Goal: Information Seeking & Learning: Learn about a topic

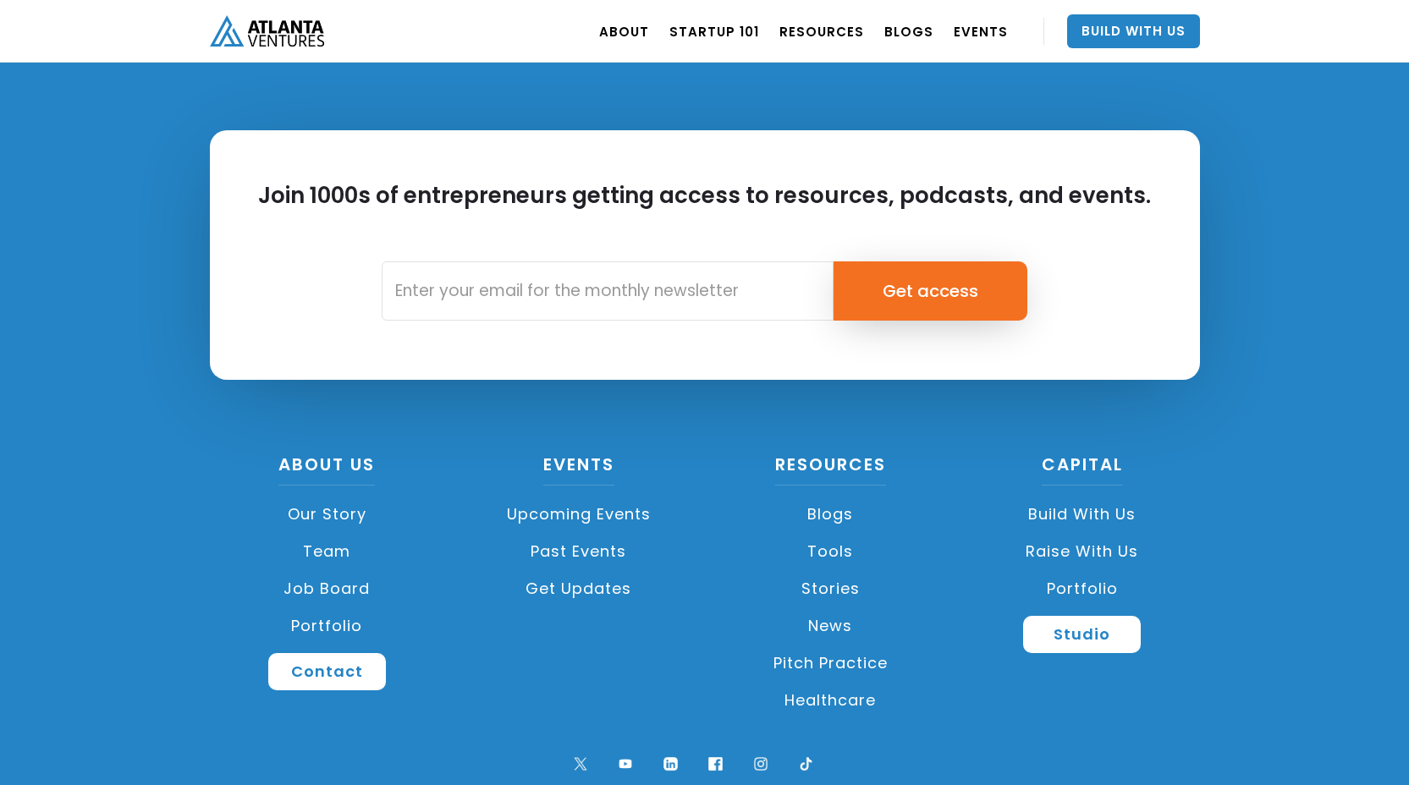
scroll to position [3948, 0]
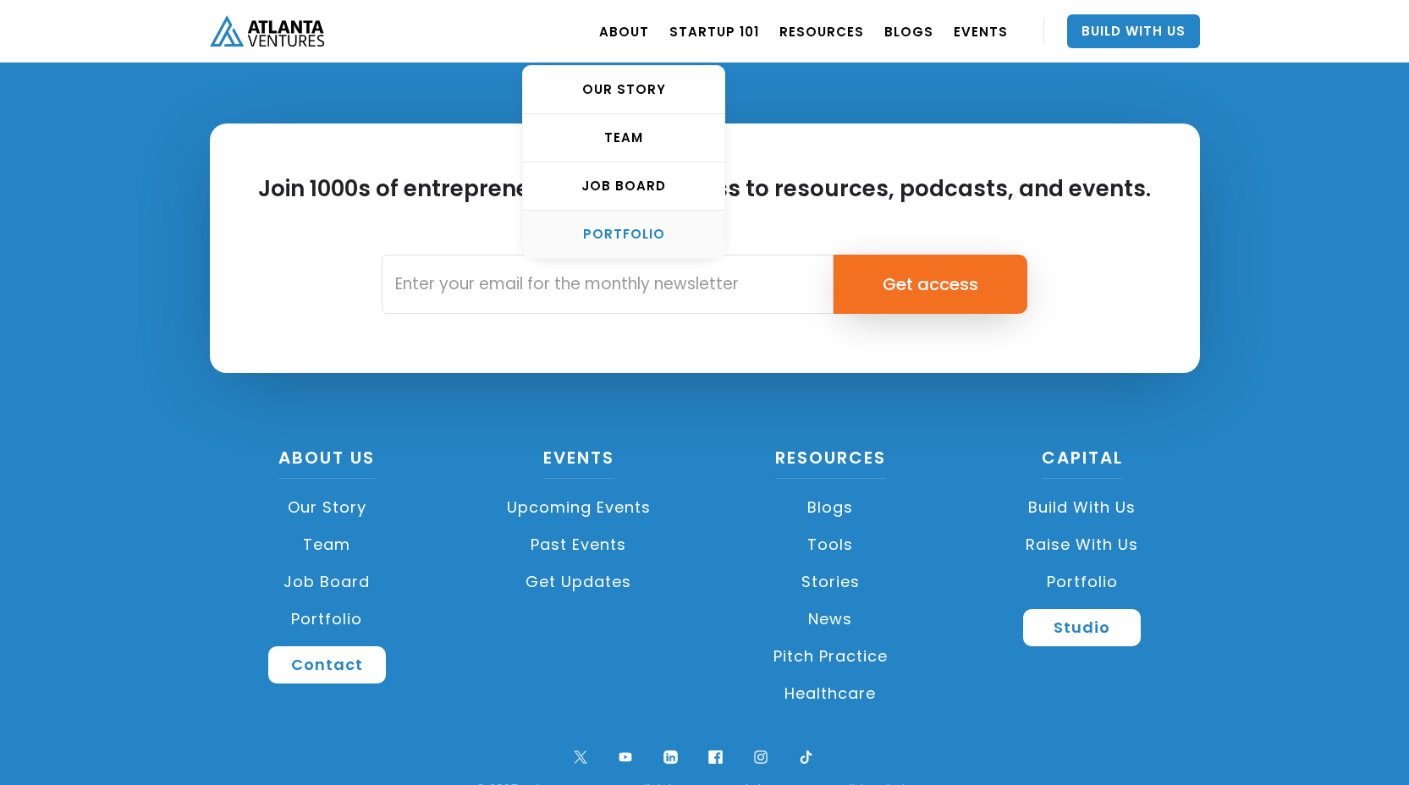
click at [617, 230] on div "PORTFOLIO" at bounding box center [623, 234] width 201 height 17
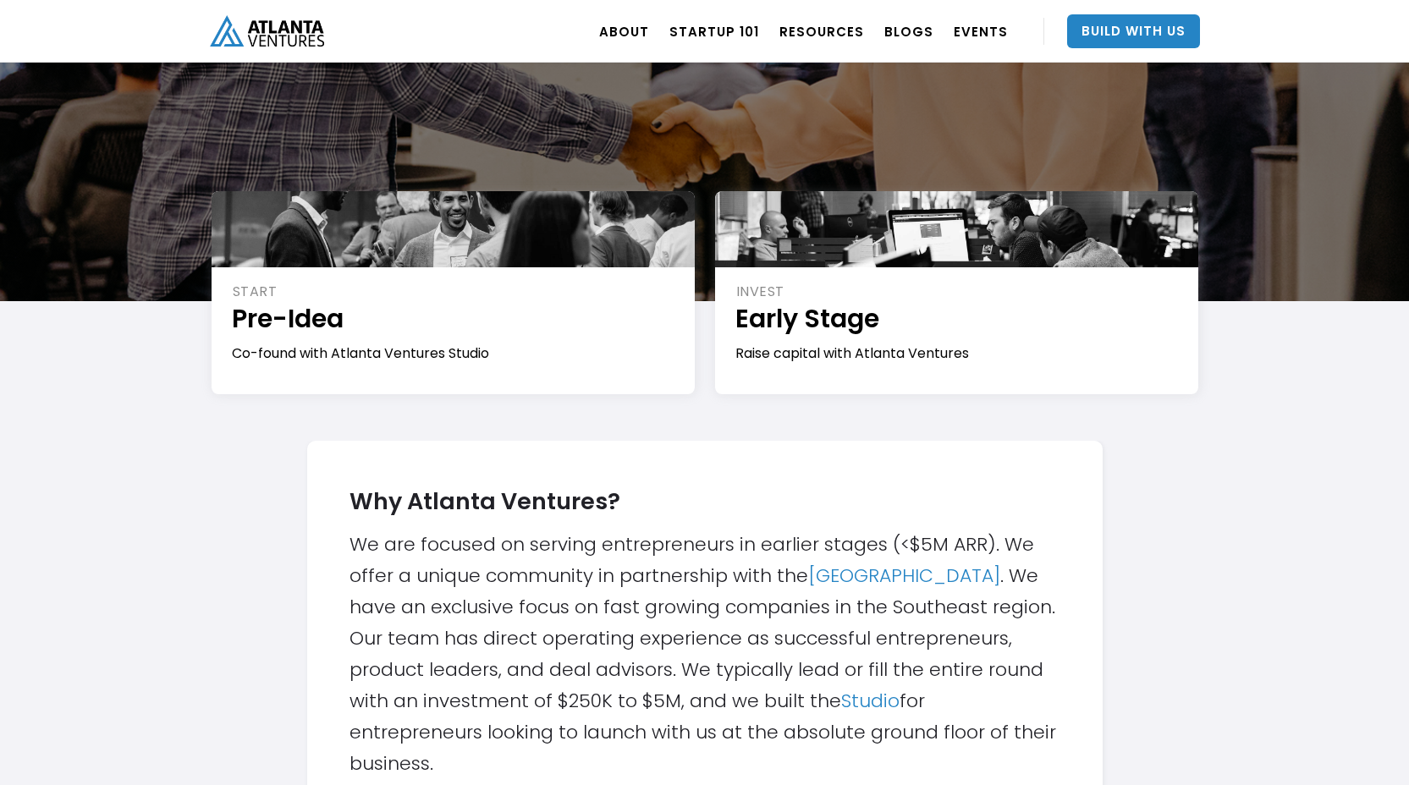
scroll to position [184, 0]
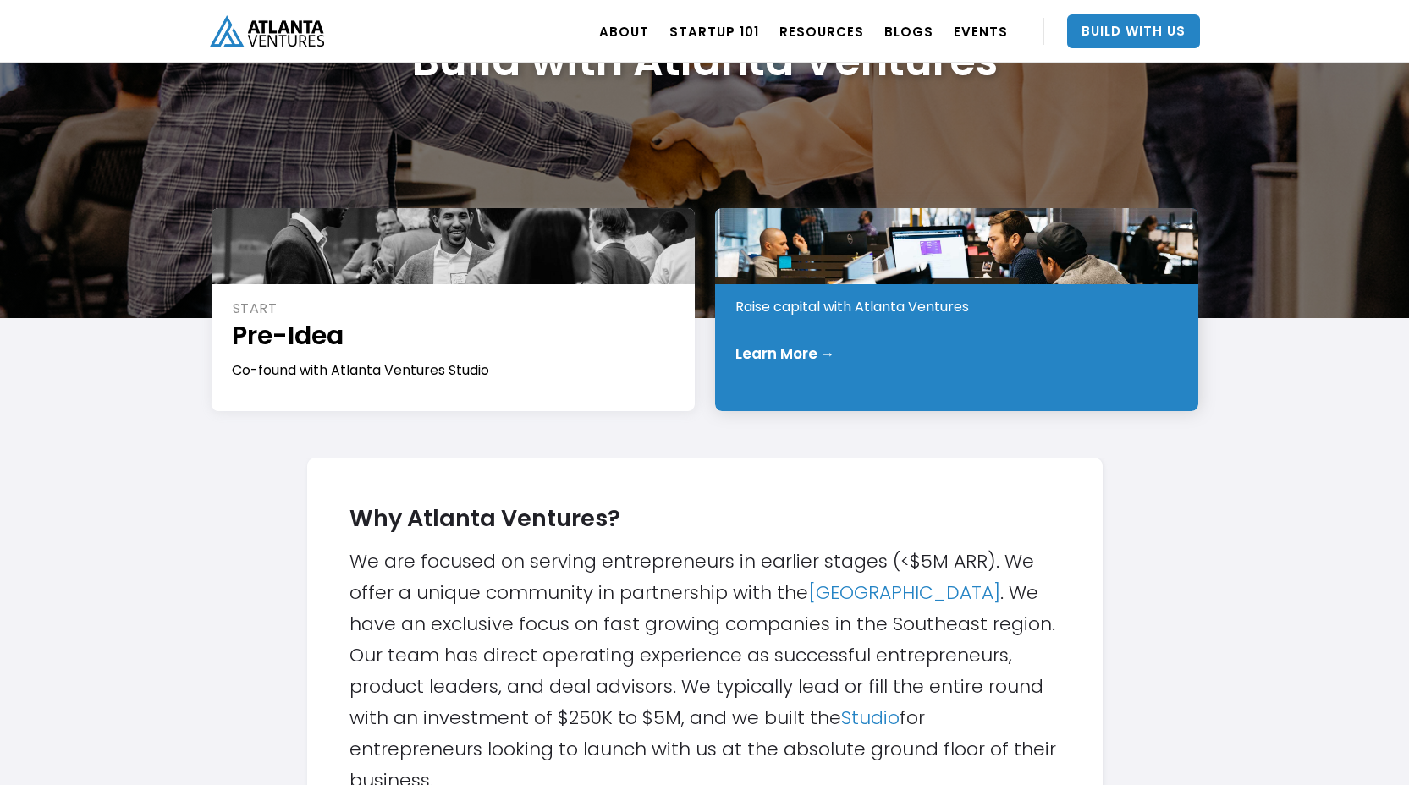
click at [855, 353] on div "Learn More →" at bounding box center [957, 353] width 444 height 17
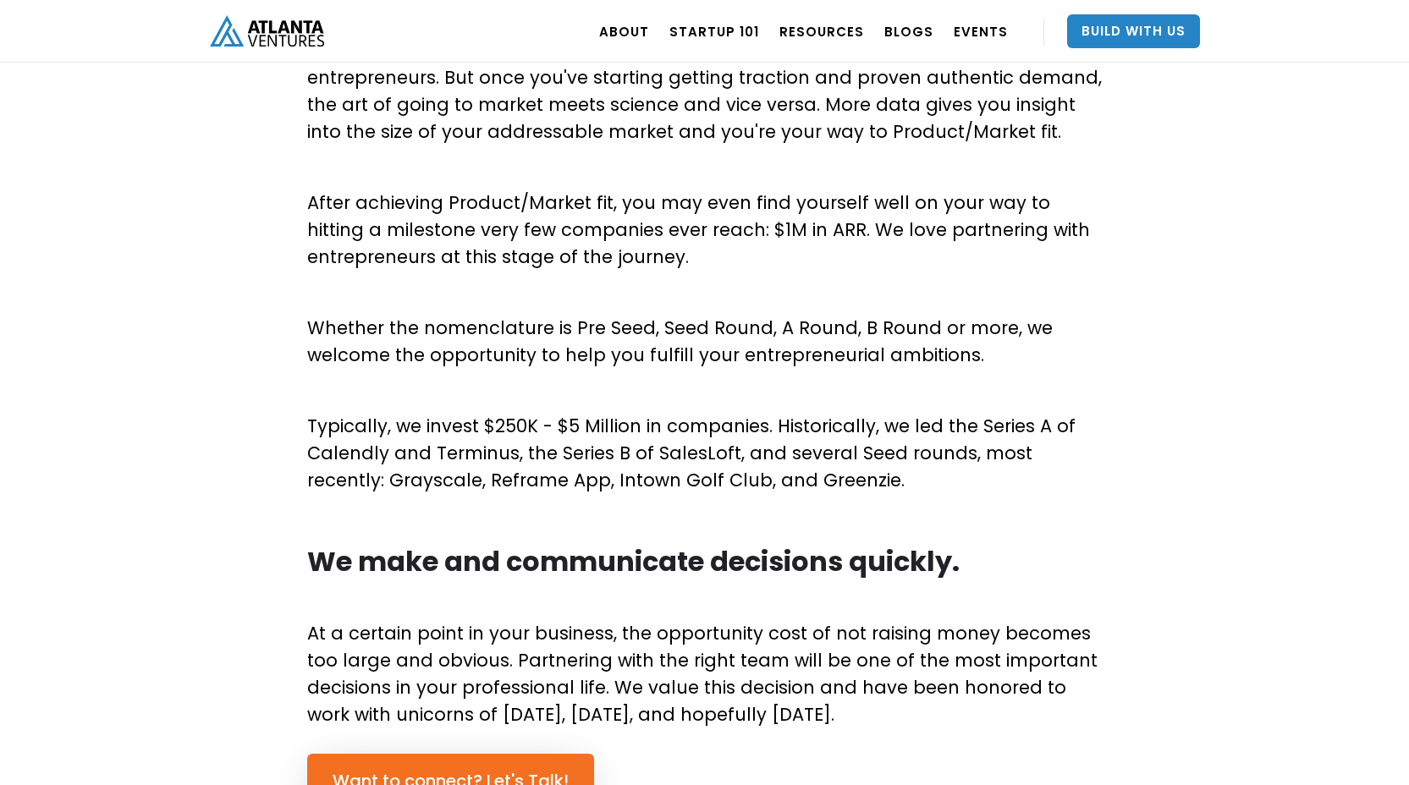
scroll to position [752, 0]
